Goal: Find specific page/section: Find specific page/section

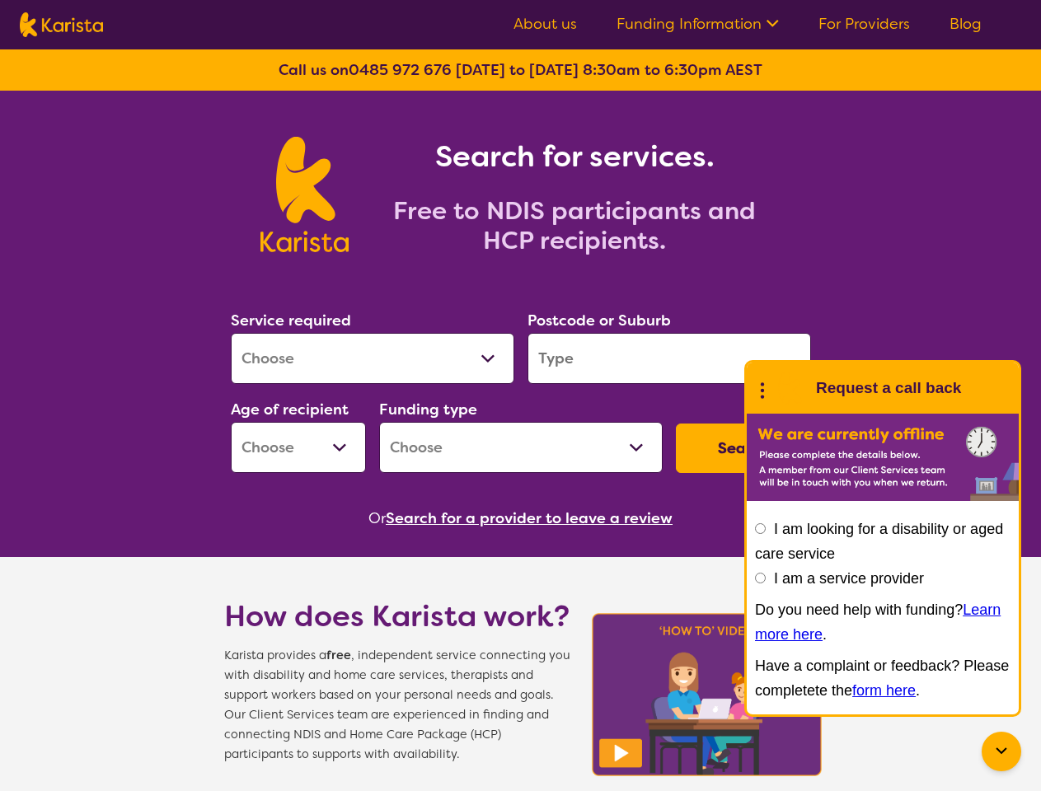
click at [699, 24] on link "Funding Information" at bounding box center [697, 24] width 162 height 20
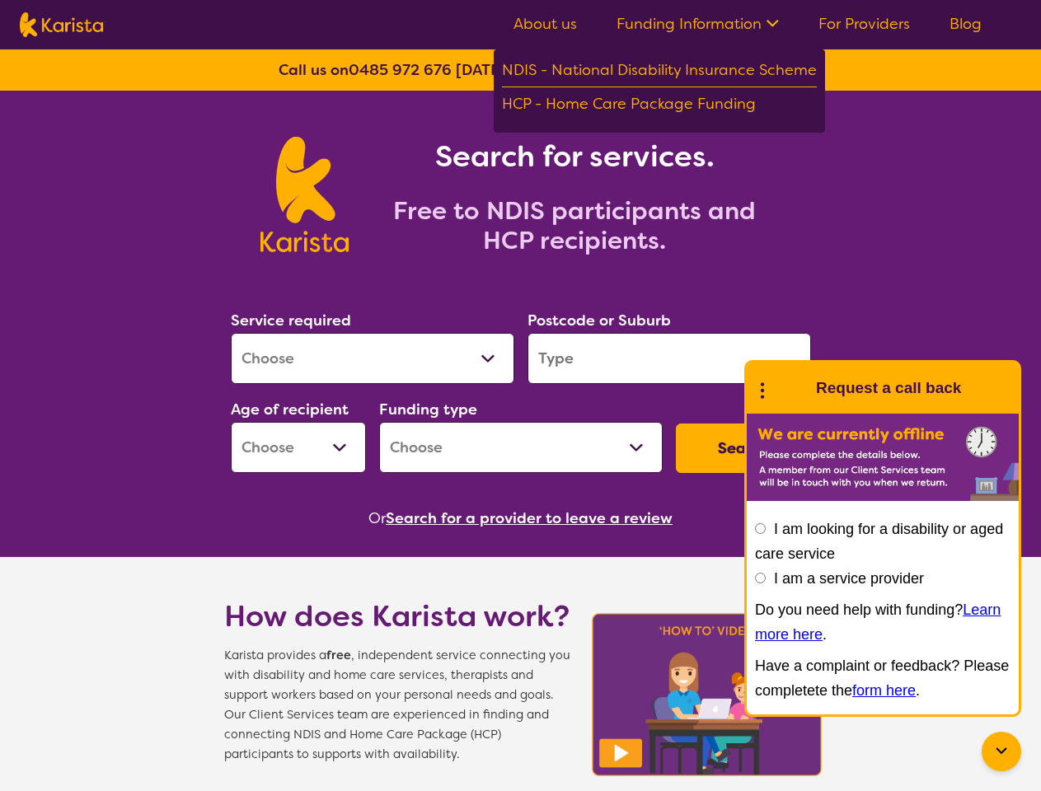
click at [743, 448] on button "Search" at bounding box center [743, 447] width 135 height 49
click at [532, 518] on button "Search for a provider to leave a review" at bounding box center [529, 518] width 287 height 25
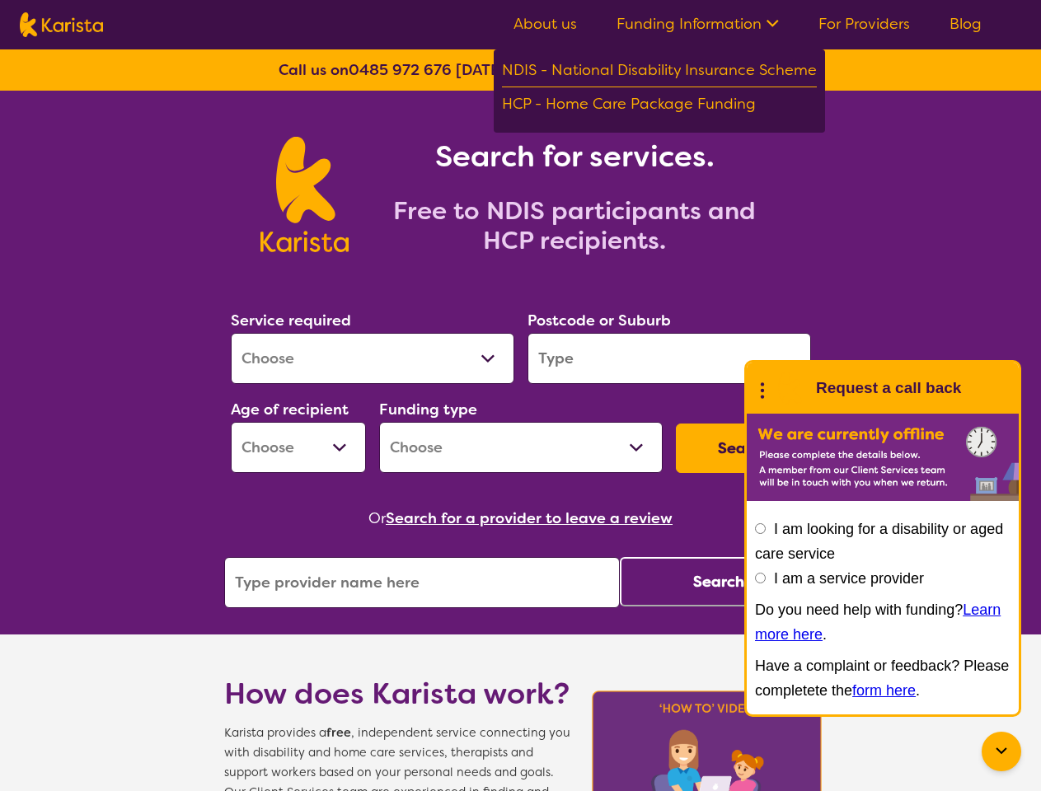
click at [1001, 751] on icon at bounding box center [1001, 751] width 20 height 20
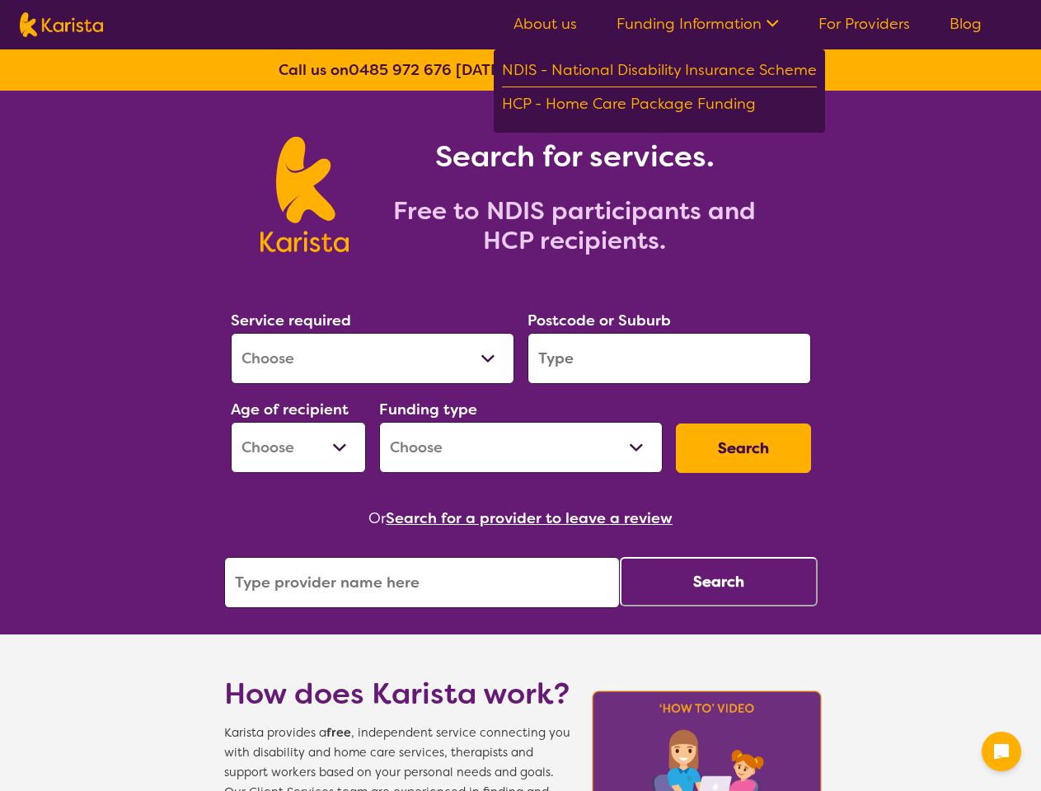
click at [762, 388] on div "Postcode or Suburb" at bounding box center [669, 346] width 297 height 89
click at [760, 528] on div "Or Search for a provider to leave a review" at bounding box center [520, 518] width 593 height 25
click at [760, 578] on button "Search" at bounding box center [719, 581] width 198 height 49
